Goal: Use online tool/utility: Use online tool/utility

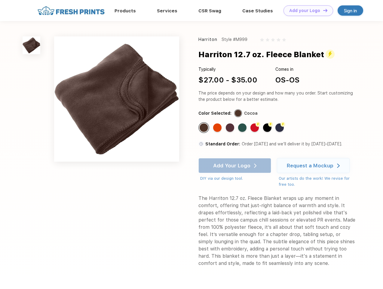
click at [306, 11] on link "Add your Logo Design Tool" at bounding box center [308, 10] width 50 height 11
click at [0, 0] on div "Design Tool" at bounding box center [0, 0] width 0 height 0
click at [323, 10] on link "Add your Logo Design Tool" at bounding box center [308, 10] width 50 height 11
click at [32, 45] on img at bounding box center [32, 45] width 18 height 18
click at [204, 127] on div "Standard Color" at bounding box center [204, 127] width 8 height 8
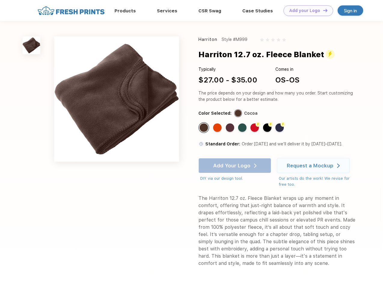
click at [218, 127] on div "Standard Color" at bounding box center [217, 127] width 8 height 8
click at [231, 127] on div "Standard Color" at bounding box center [230, 127] width 8 height 8
click at [243, 127] on div "Standard Color" at bounding box center [242, 127] width 8 height 8
click at [255, 127] on div "Flash Color" at bounding box center [254, 127] width 8 height 8
click at [268, 127] on div "Flash Color" at bounding box center [267, 127] width 8 height 8
